Goal: Check status: Check status

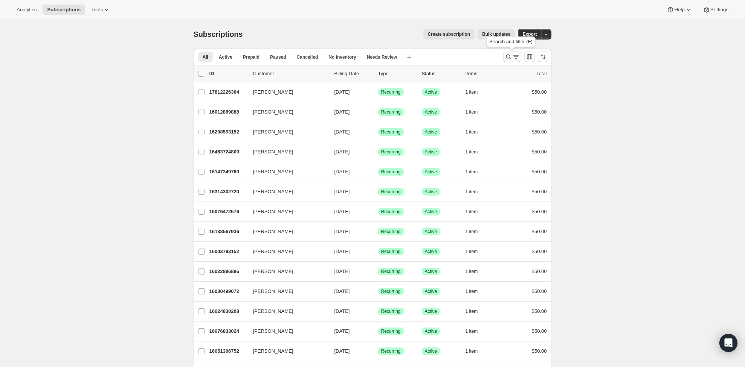
click at [510, 58] on icon "Search and filter results" at bounding box center [509, 57] width 8 height 8
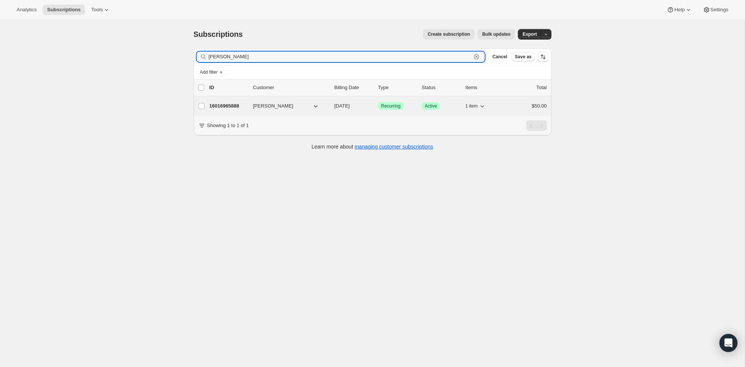
type input "James mc"
click at [227, 107] on p "16016965888" at bounding box center [228, 106] width 38 height 8
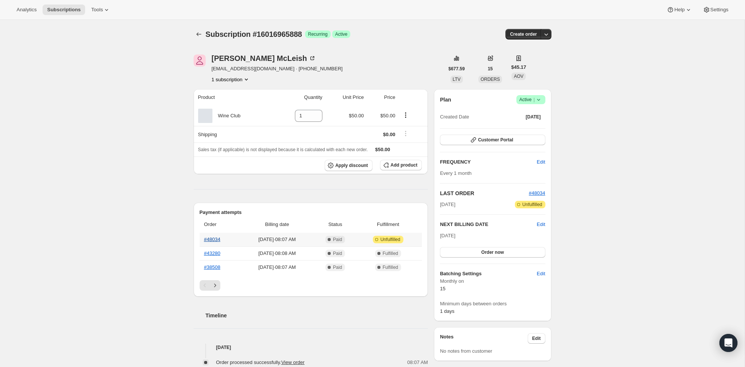
click at [211, 238] on link "#48034" at bounding box center [212, 240] width 16 height 6
